Goal: Information Seeking & Learning: Learn about a topic

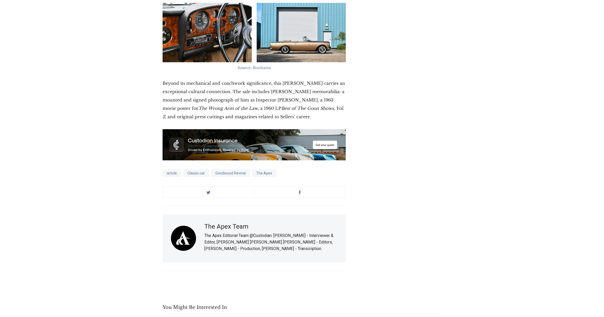
scroll to position [5984, 0]
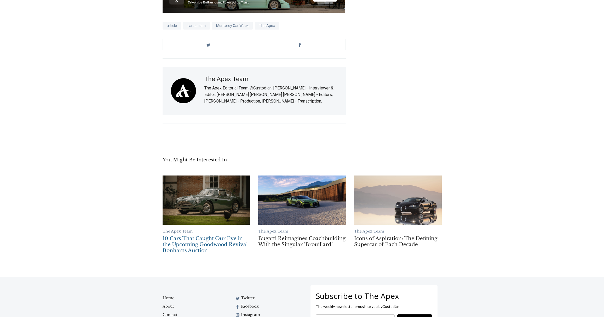
scroll to position [3269, 0]
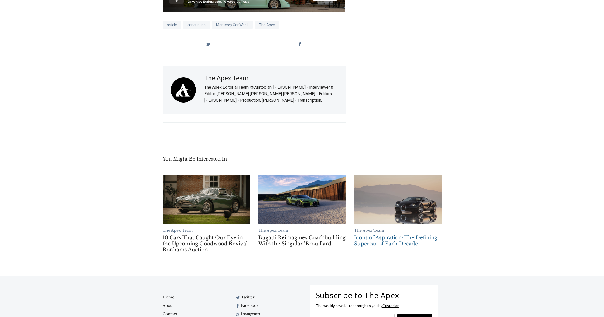
click at [376, 206] on link "Icons of Aspiration: The Defining Supercar of Each Decade" at bounding box center [398, 199] width 88 height 49
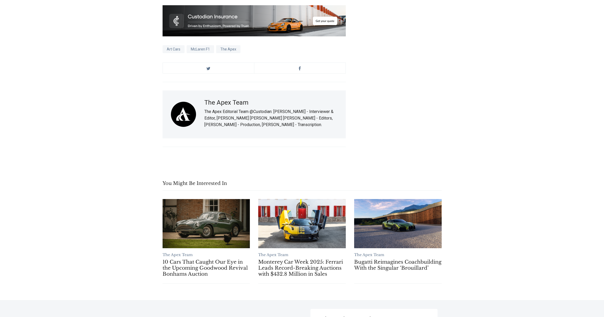
scroll to position [3024, 0]
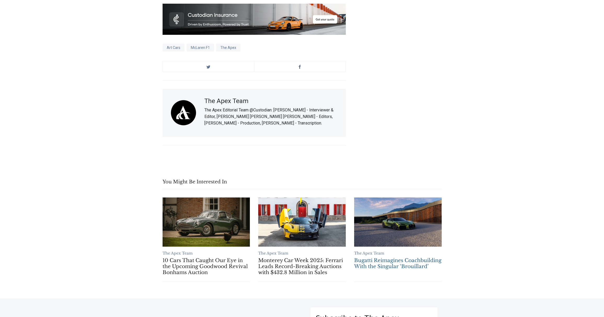
click at [384, 206] on link "Bugatti Reimagines Coachbuilding With the Singular ‘Brouillard’" at bounding box center [398, 221] width 88 height 49
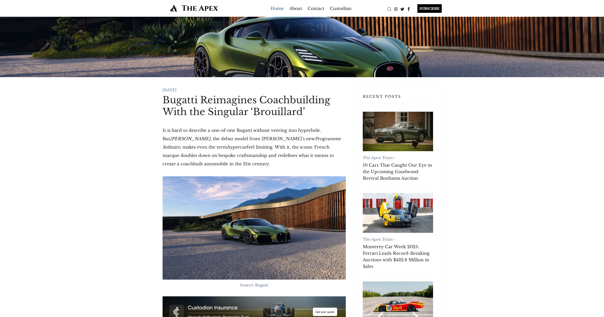
click at [281, 9] on link "Home" at bounding box center [277, 8] width 13 height 8
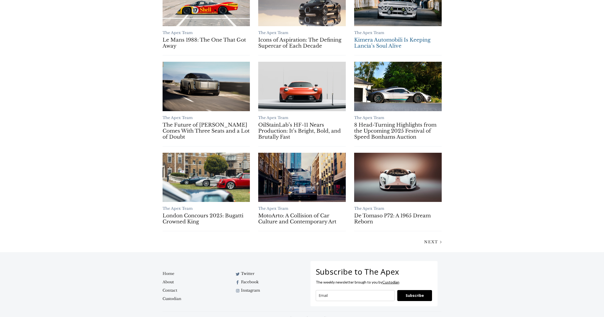
scroll to position [332, 0]
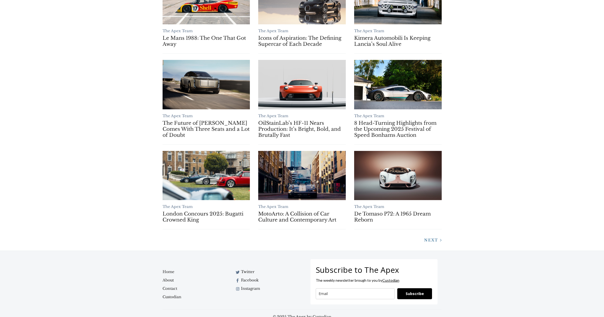
click at [428, 241] on span "Next" at bounding box center [432, 240] width 14 height 5
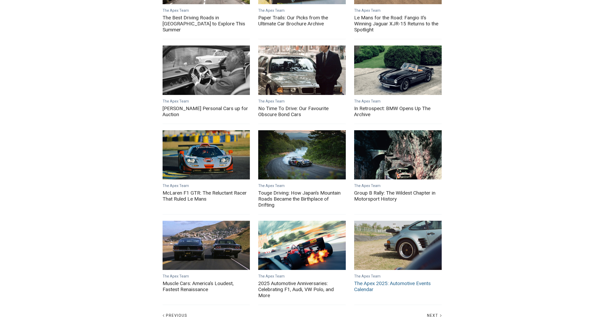
scroll to position [71, 0]
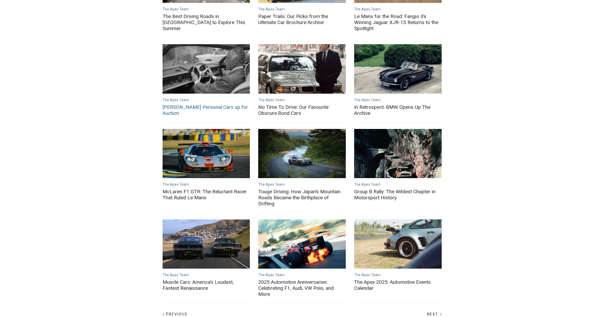
click at [208, 67] on link "Gianni Agnelli's Personal Cars up for Auction" at bounding box center [207, 68] width 88 height 49
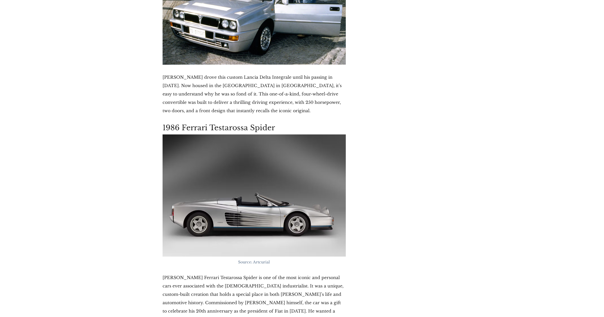
scroll to position [1642, 0]
